Goal: Task Accomplishment & Management: Manage account settings

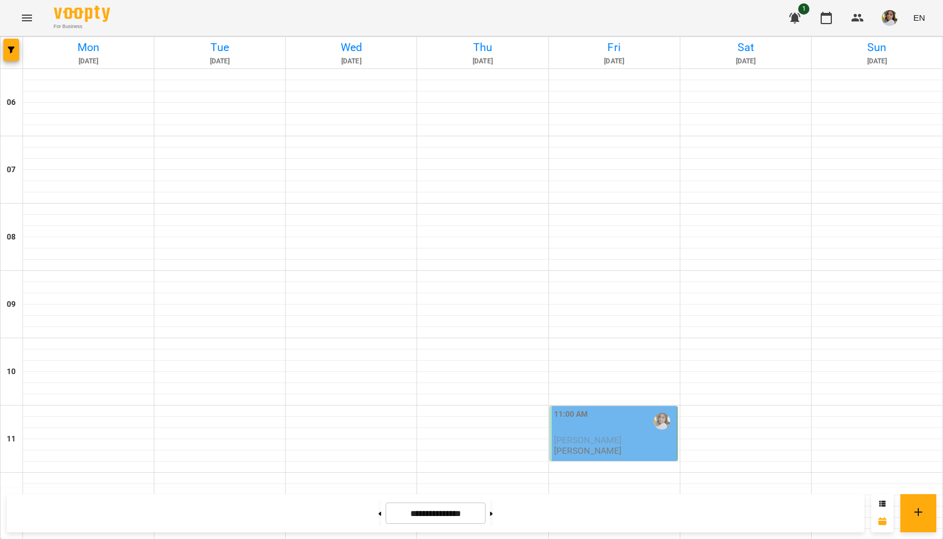
scroll to position [725, 0]
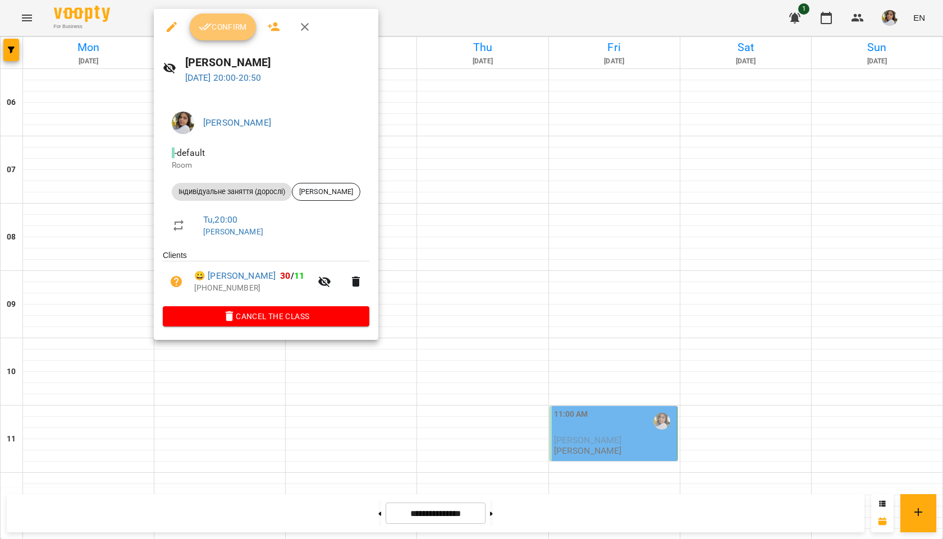
click at [234, 31] on span "Confirm" at bounding box center [223, 26] width 48 height 13
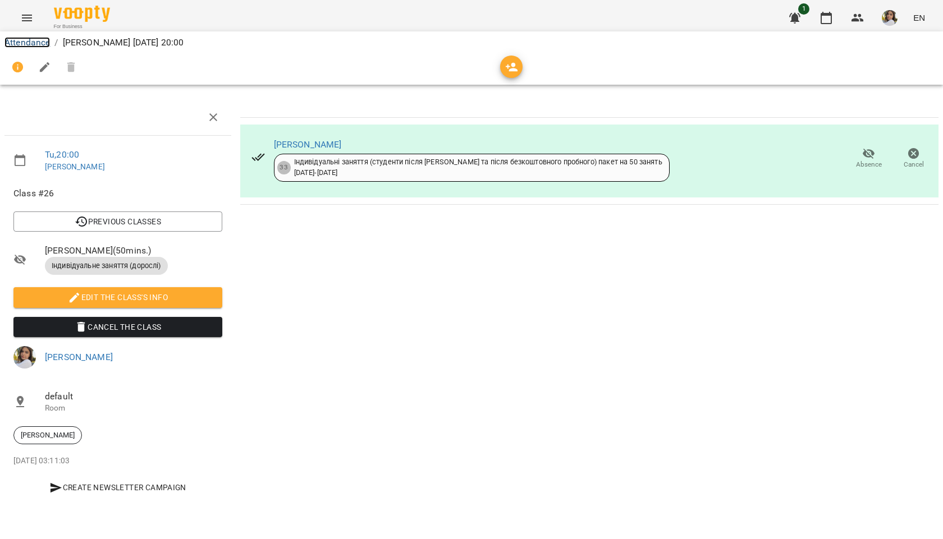
click at [30, 43] on link "Attendance" at bounding box center [26, 42] width 45 height 11
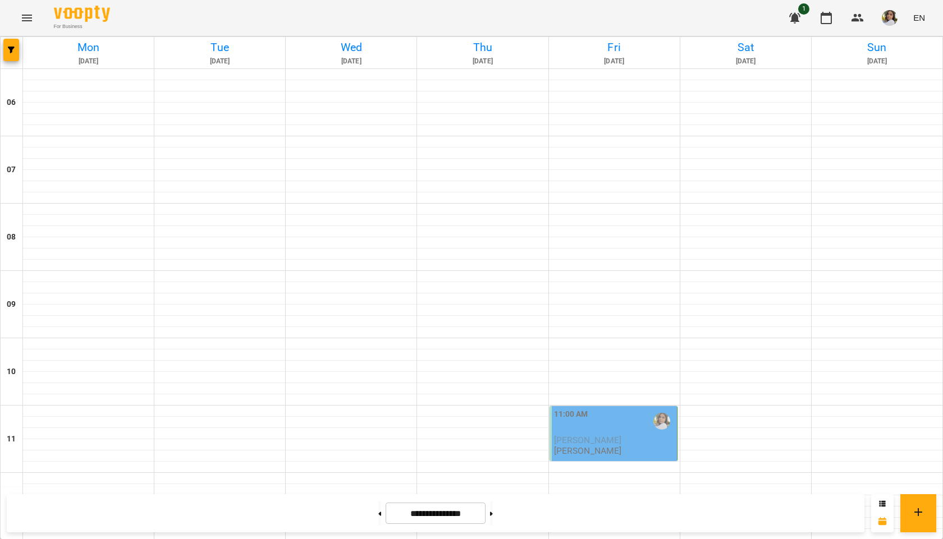
scroll to position [725, 0]
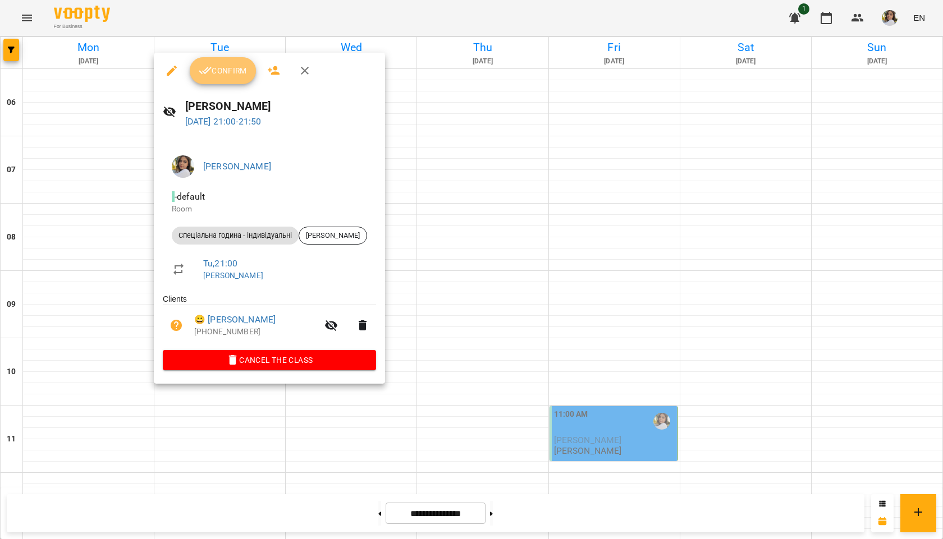
click at [218, 71] on span "Confirm" at bounding box center [223, 70] width 48 height 13
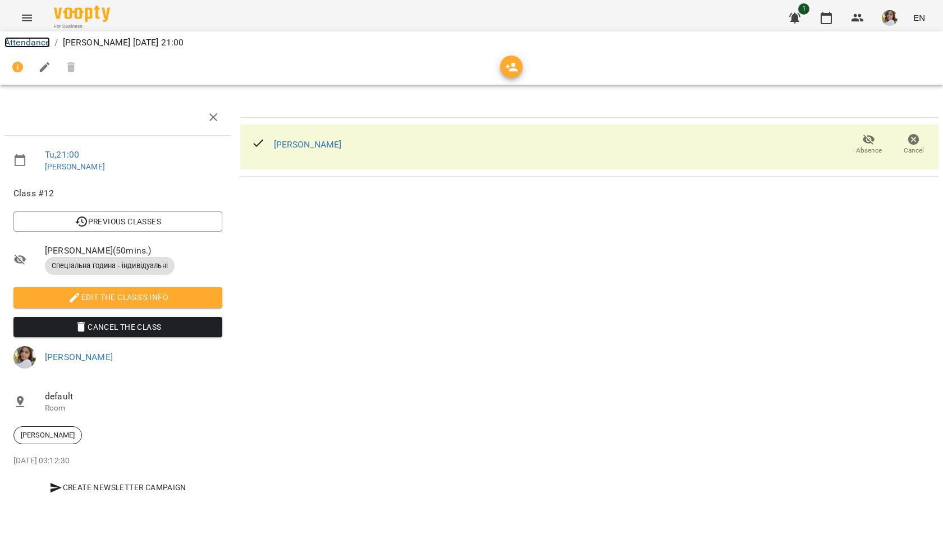
click at [35, 42] on link "Attendance" at bounding box center [26, 42] width 45 height 11
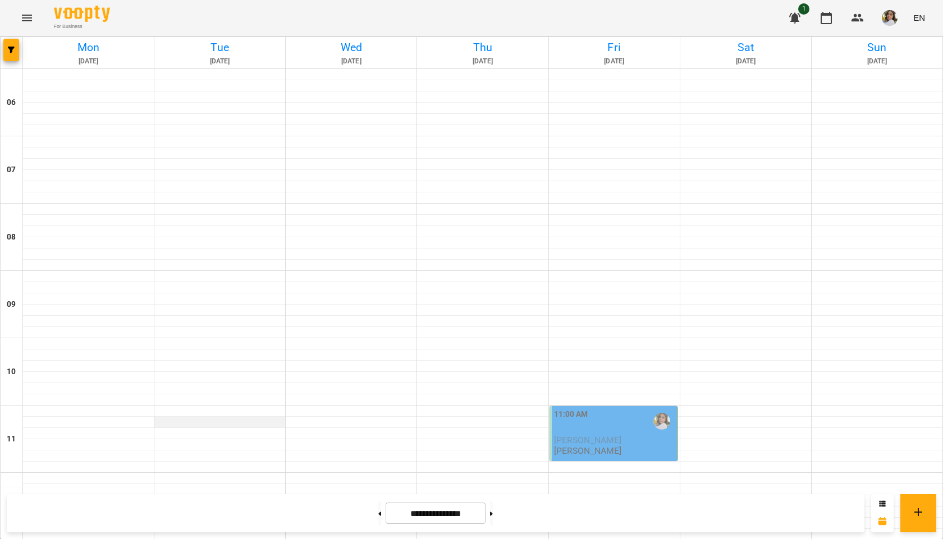
scroll to position [673, 0]
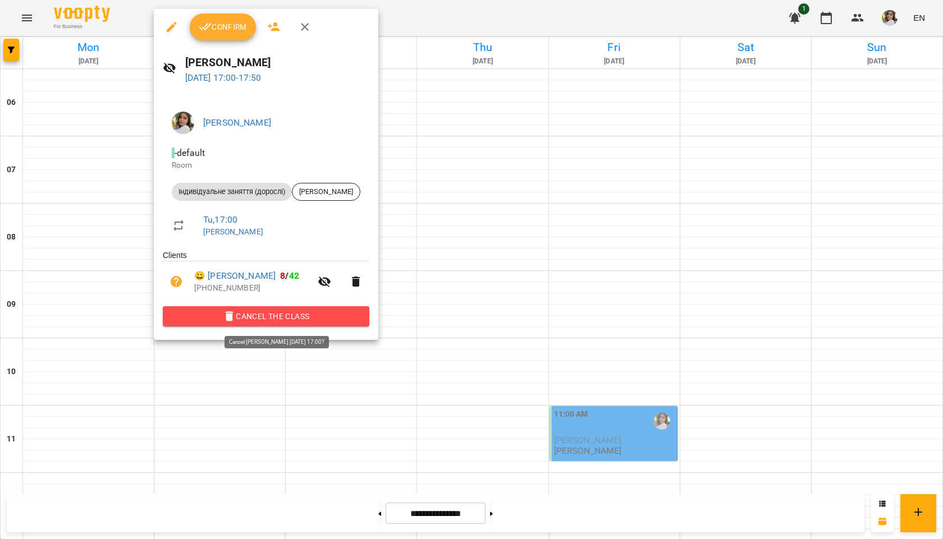
click at [307, 318] on span "Cancel the class" at bounding box center [266, 316] width 189 height 13
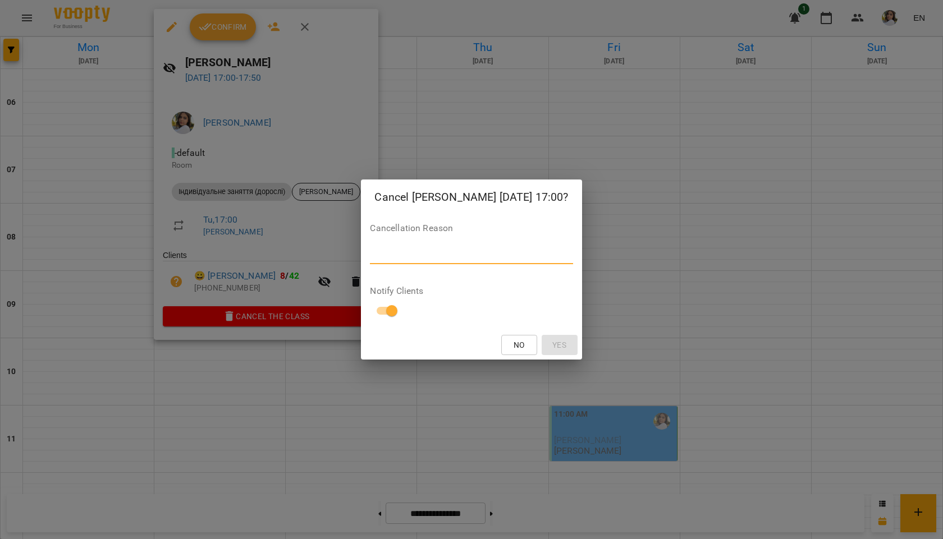
click at [402, 259] on textarea at bounding box center [471, 255] width 203 height 11
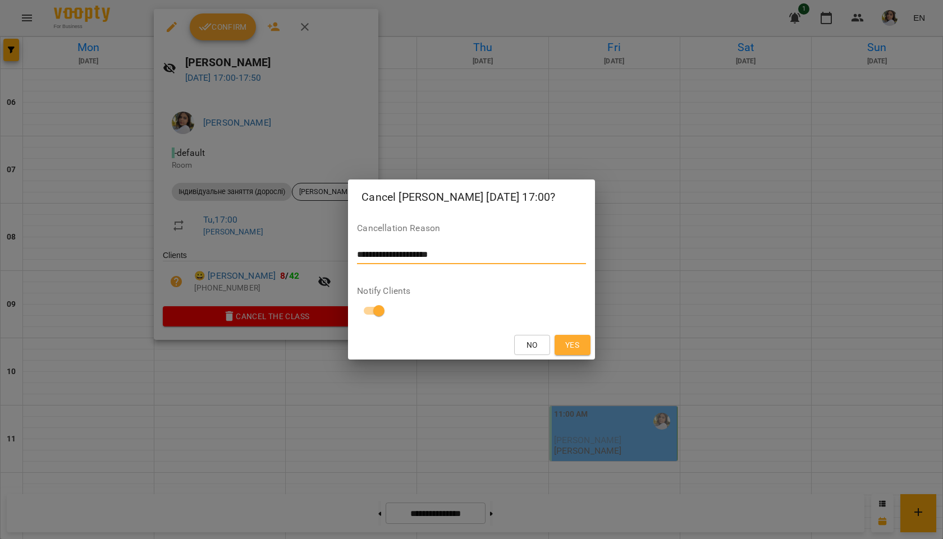
drag, startPoint x: 361, startPoint y: 253, endPoint x: 367, endPoint y: 254, distance: 5.6
click at [367, 254] on textarea "**********" at bounding box center [471, 255] width 228 height 11
drag, startPoint x: 389, startPoint y: 255, endPoint x: 396, endPoint y: 255, distance: 6.7
type textarea "**********"
click at [569, 346] on span "Yes" at bounding box center [572, 344] width 14 height 13
